Goal: Navigation & Orientation: Find specific page/section

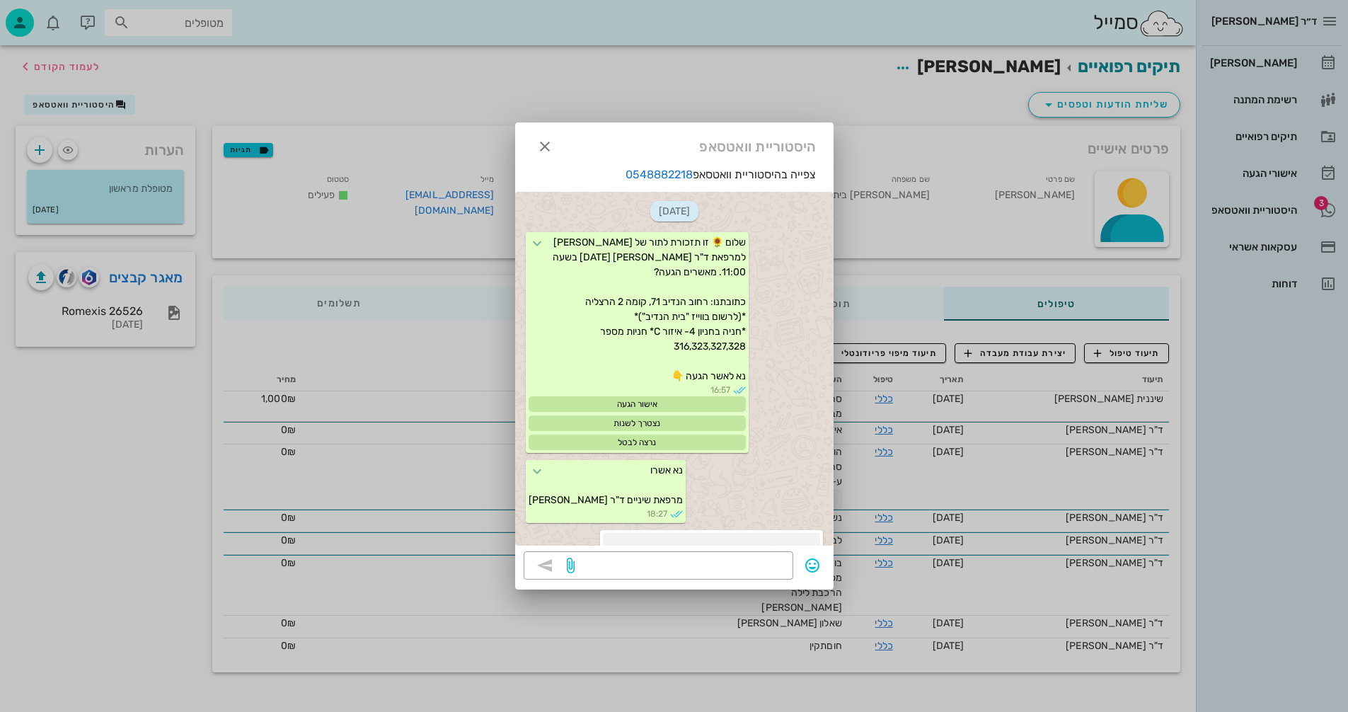
scroll to position [261, 0]
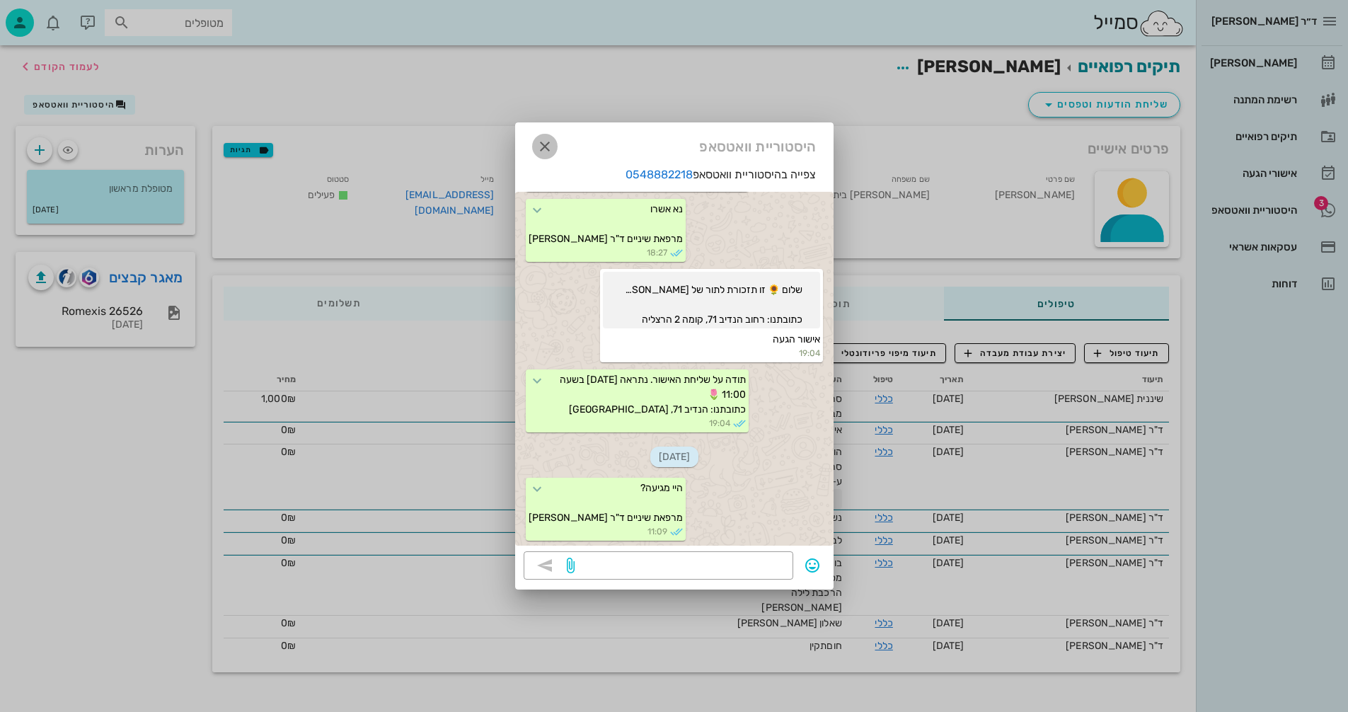
click at [542, 144] on icon "button" at bounding box center [544, 146] width 17 height 17
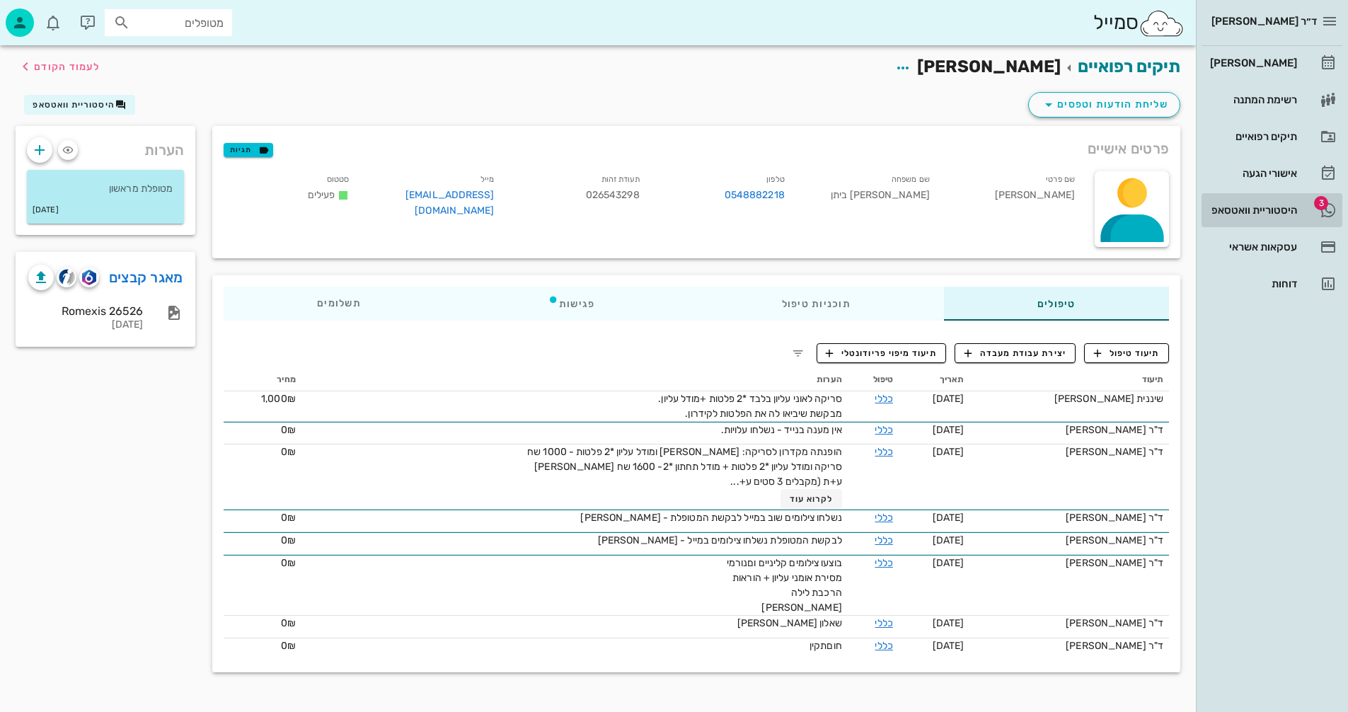
click at [1242, 211] on div "היסטוריית וואטסאפ" at bounding box center [1252, 209] width 90 height 11
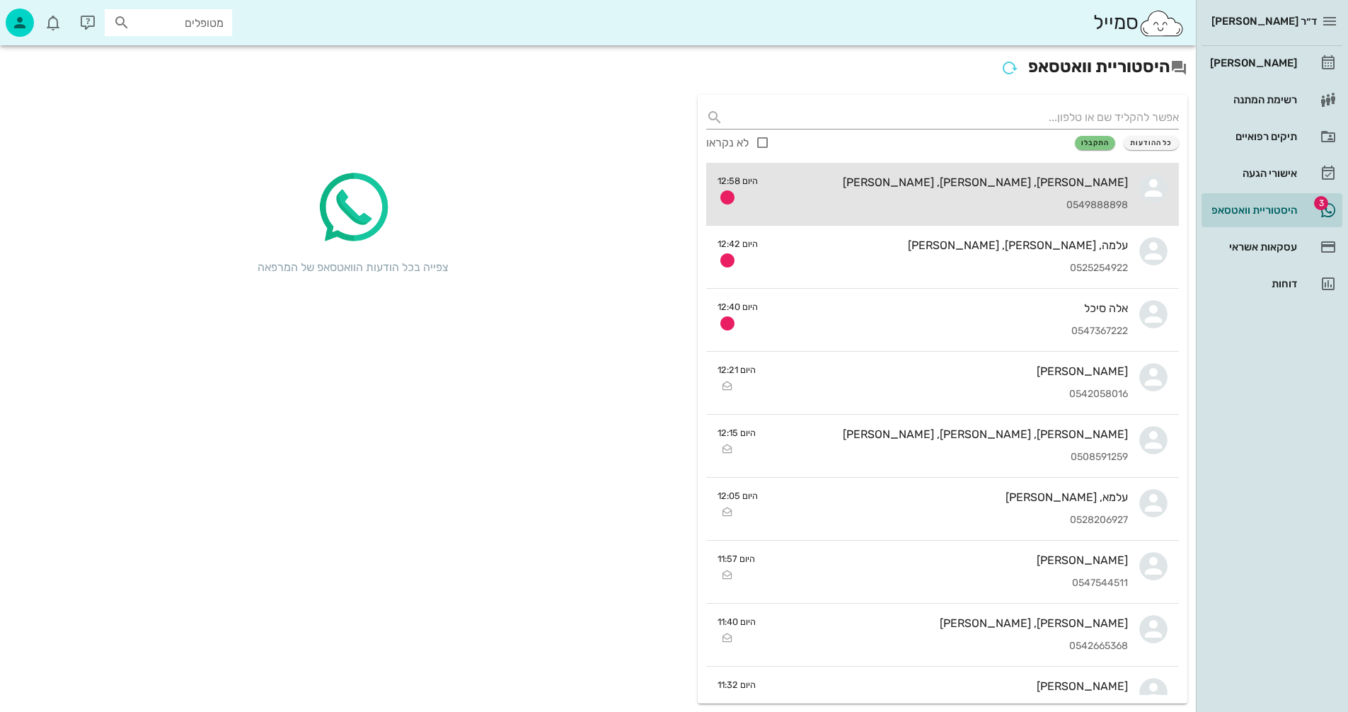
click at [1021, 196] on div "[PERSON_NAME], [PERSON_NAME], [PERSON_NAME] 0549888898" at bounding box center [948, 194] width 359 height 62
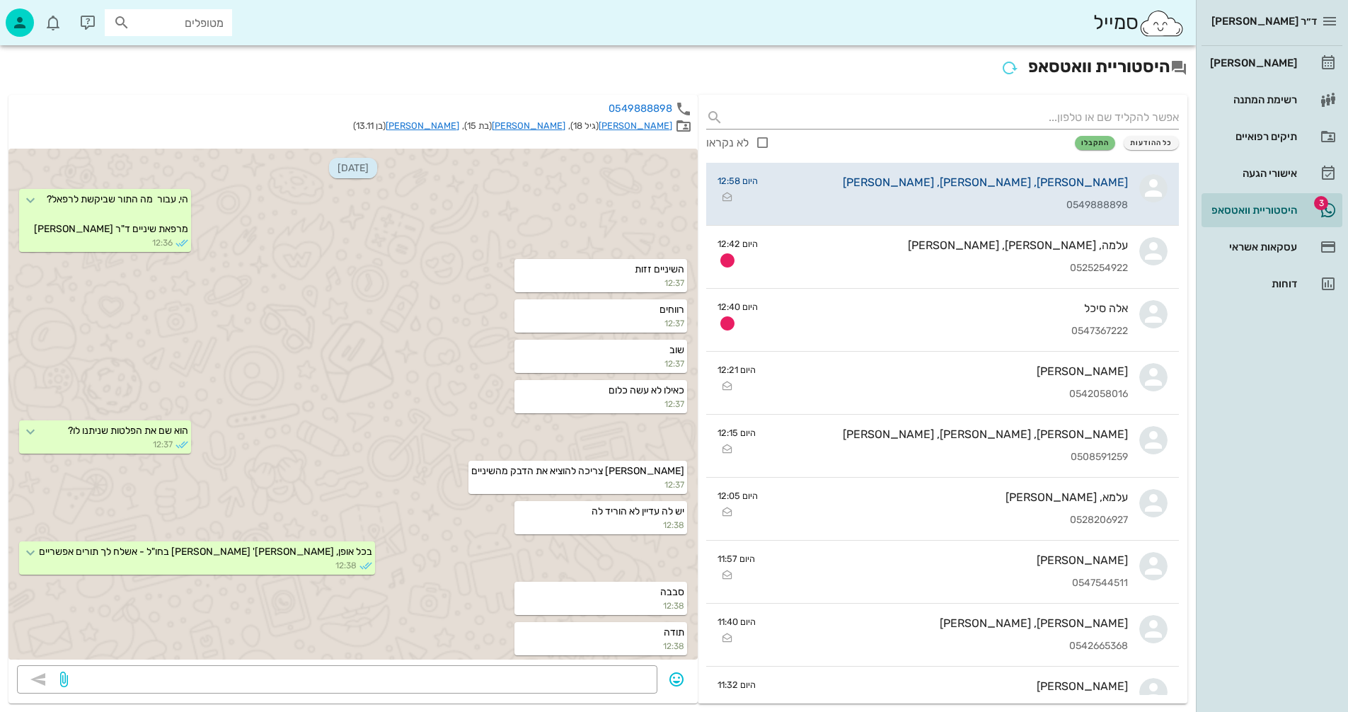
scroll to position [2493, 0]
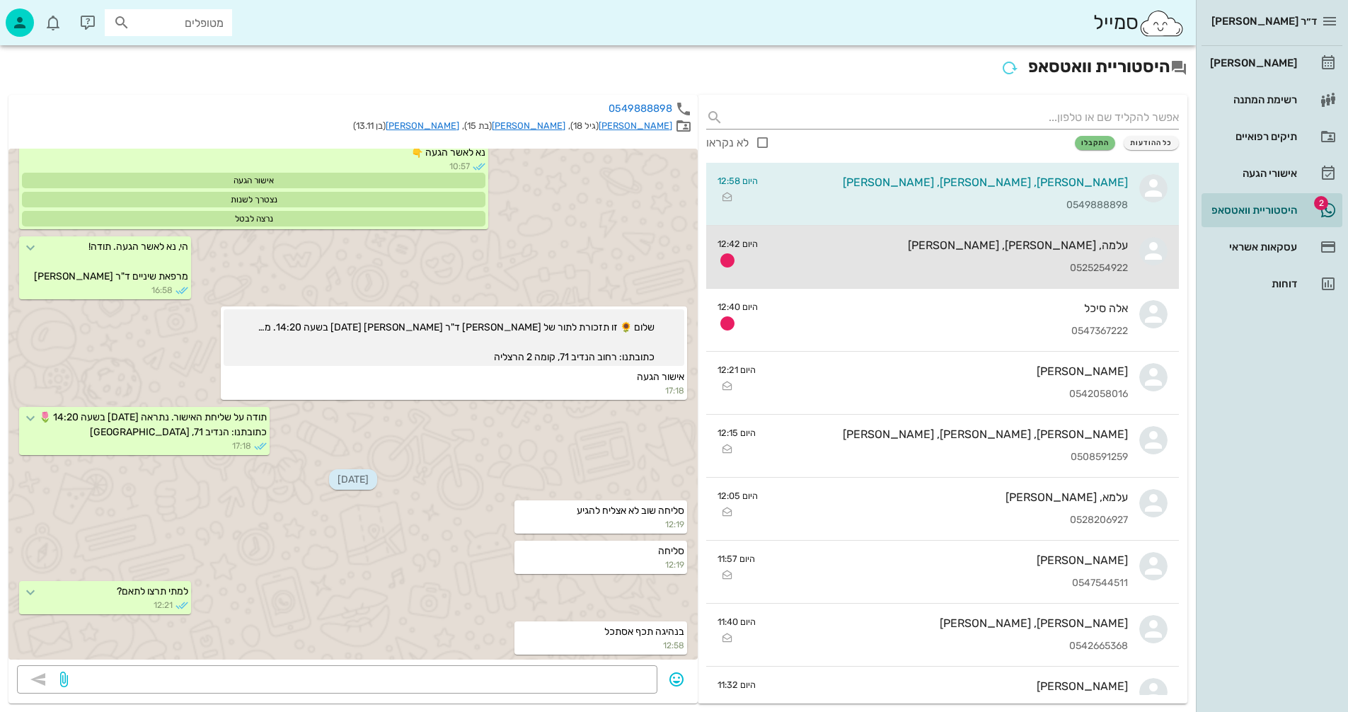
click at [987, 263] on div "0525254922" at bounding box center [948, 269] width 359 height 12
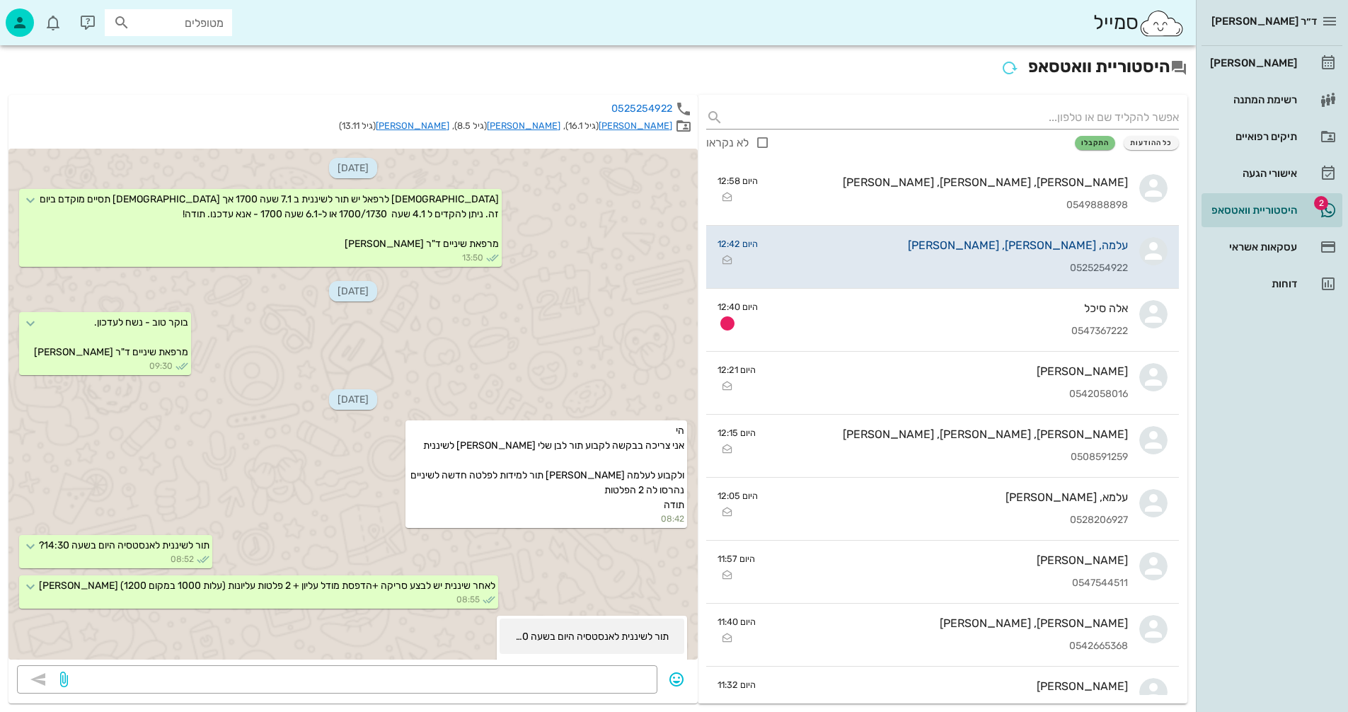
scroll to position [2070, 0]
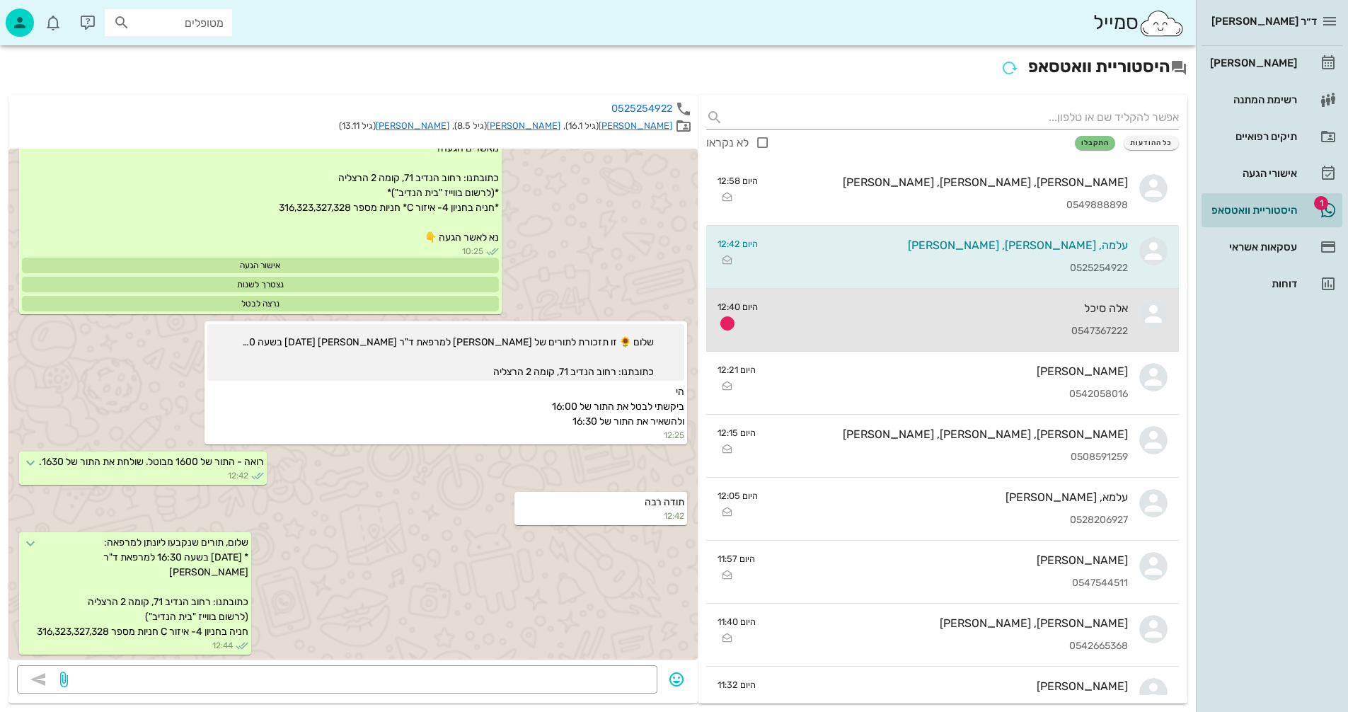
click at [982, 306] on div "אלה סיכל" at bounding box center [948, 307] width 359 height 13
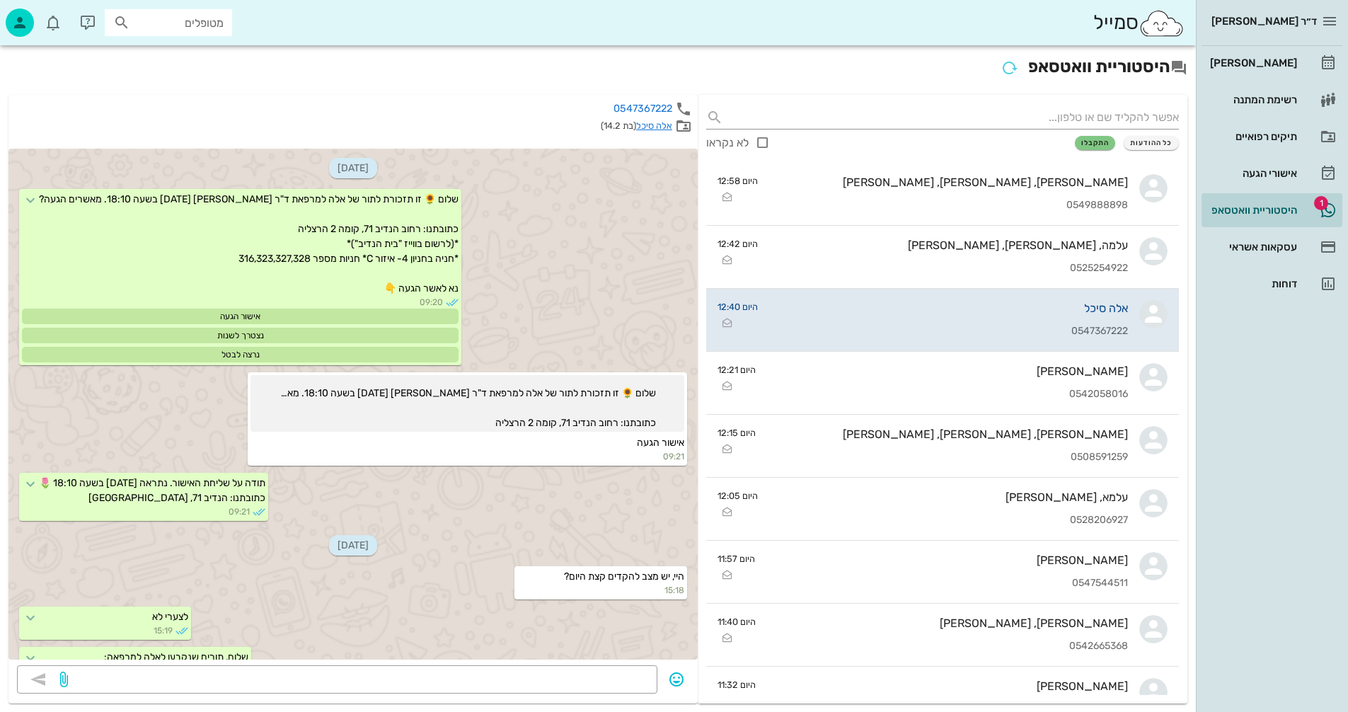
scroll to position [410, 0]
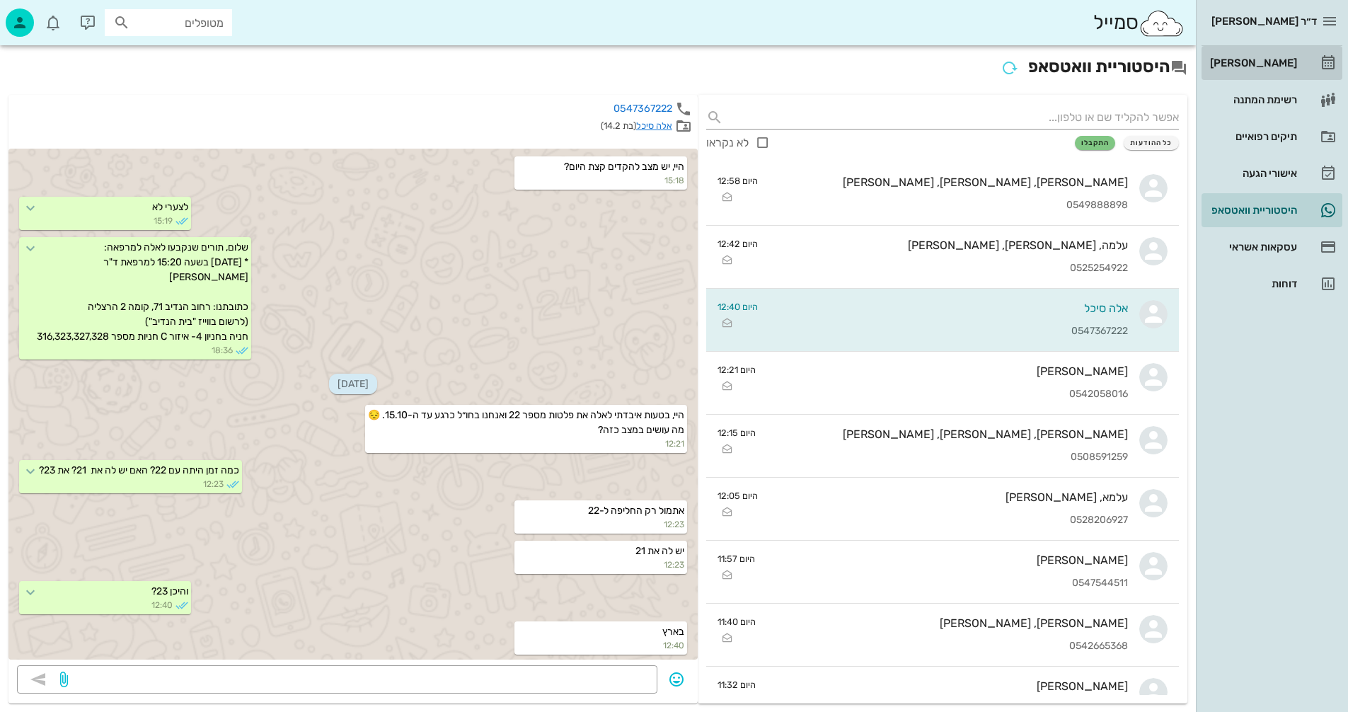
click at [1256, 62] on div "[PERSON_NAME]" at bounding box center [1252, 62] width 90 height 11
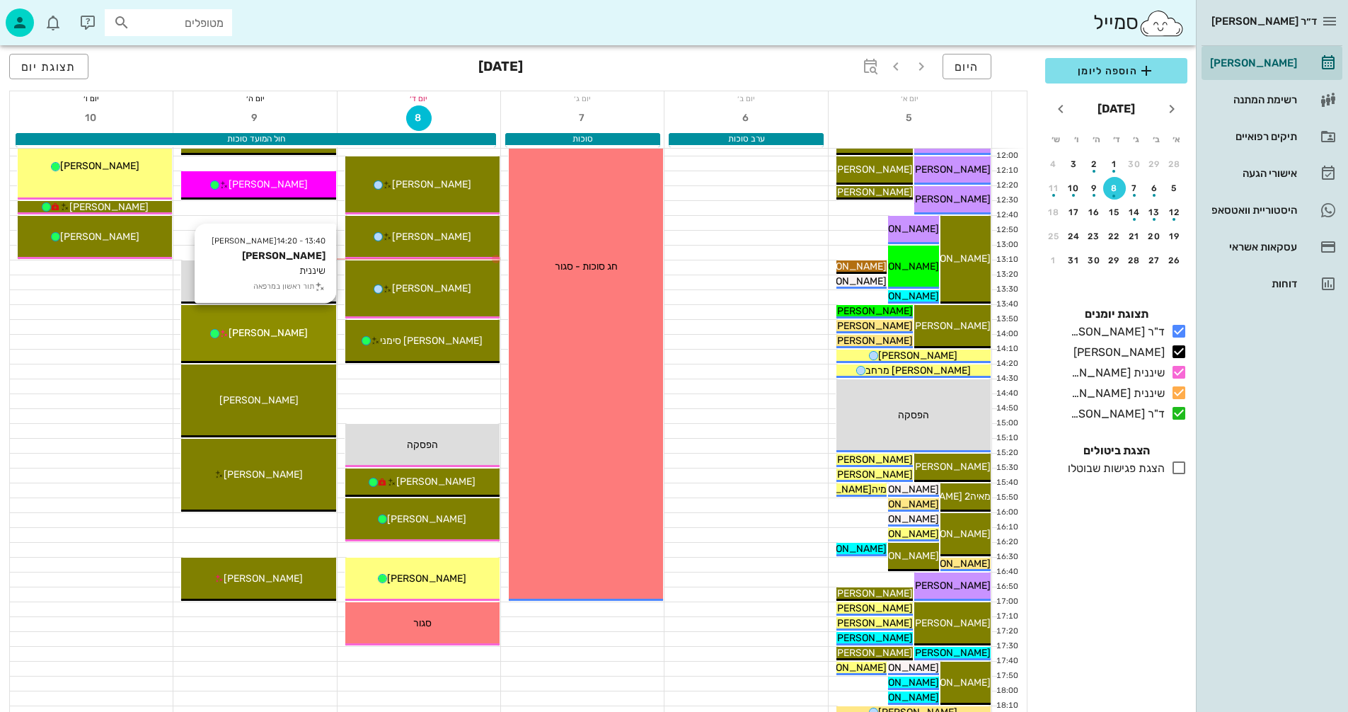
scroll to position [425, 0]
